Goal: Task Accomplishment & Management: Use online tool/utility

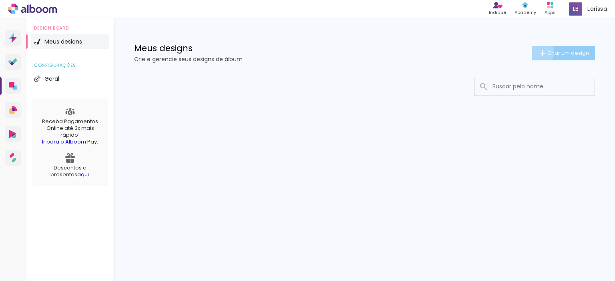
click at [541, 52] on iron-icon at bounding box center [543, 53] width 10 height 10
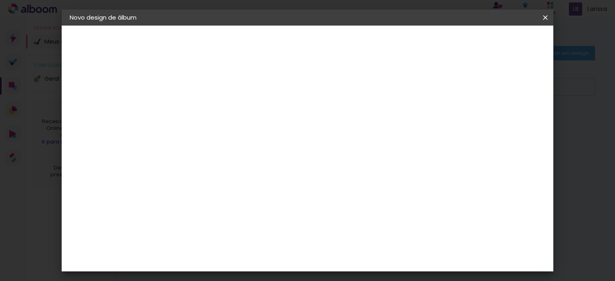
click at [201, 102] on input at bounding box center [201, 107] width 0 height 12
click at [201, 106] on input at bounding box center [201, 107] width 0 height 12
type input "[PERSON_NAME]"
type paper-input "[PERSON_NAME]"
click at [283, 44] on paper-button "Avançar" at bounding box center [262, 43] width 39 height 14
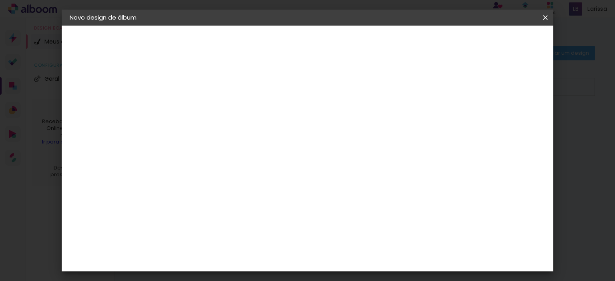
click at [253, 126] on input "[GEOGRAPHIC_DATA]" at bounding box center [218, 128] width 74 height 10
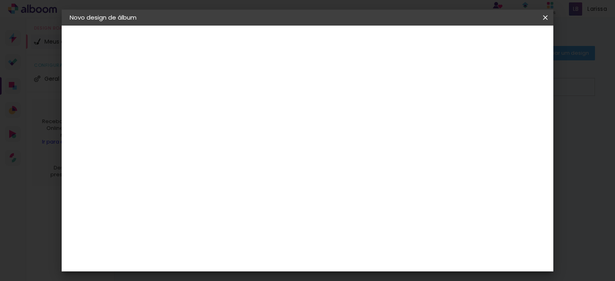
click at [254, 157] on div at bounding box center [221, 157] width 81 height 1
click at [229, 149] on input at bounding box center [221, 152] width 81 height 10
type input "foto s"
type paper-input "foto s"
click at [215, 176] on div "Grupo Foto Sul" at bounding box center [205, 185] width 20 height 19
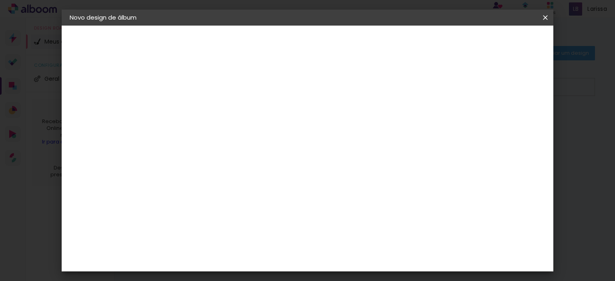
click at [0, 0] on slot "Tamanho Livre" at bounding box center [0, 0] width 0 height 0
click at [248, 183] on paper-item "Grupo Foto Sul" at bounding box center [213, 185] width 70 height 27
click at [329, 122] on paper-item "Tamanho Livre" at bounding box center [293, 122] width 71 height 18
click at [248, 185] on paper-item "Grupo Foto Sul" at bounding box center [213, 185] width 70 height 27
click at [0, 0] on slot "Avançar" at bounding box center [0, 0] width 0 height 0
